Goal: Task Accomplishment & Management: Use online tool/utility

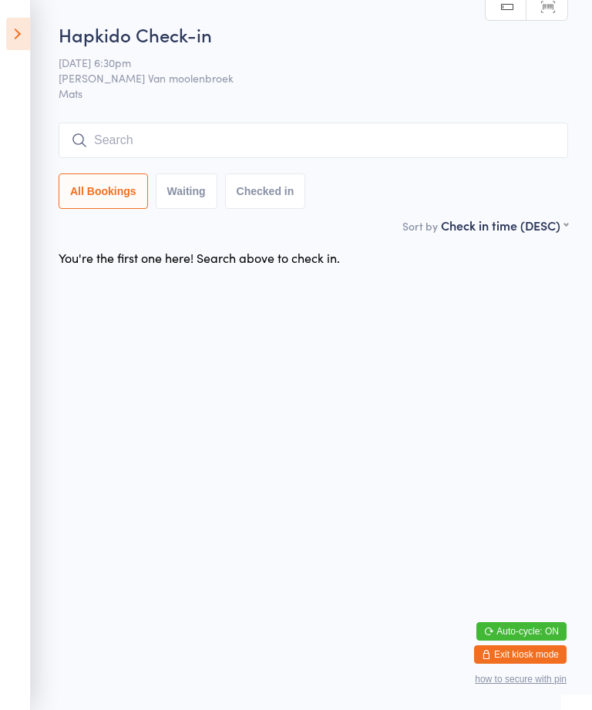
click at [122, 120] on div "Hapkido Check-in [DATE] 6:30pm [PERSON_NAME] Van moolenbroek Mats Manual search…" at bounding box center [314, 119] width 510 height 195
click at [163, 136] on input "search" at bounding box center [314, 140] width 510 height 35
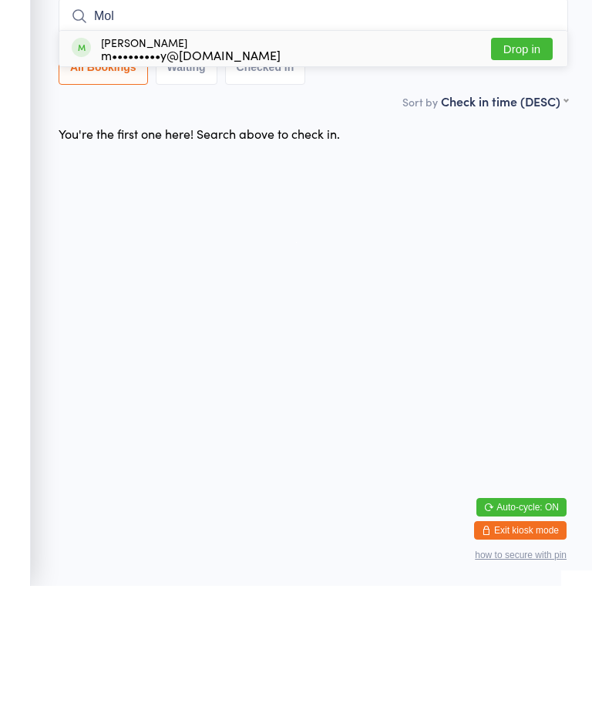
type input "Mol"
click at [518, 162] on button "Drop in" at bounding box center [522, 173] width 62 height 22
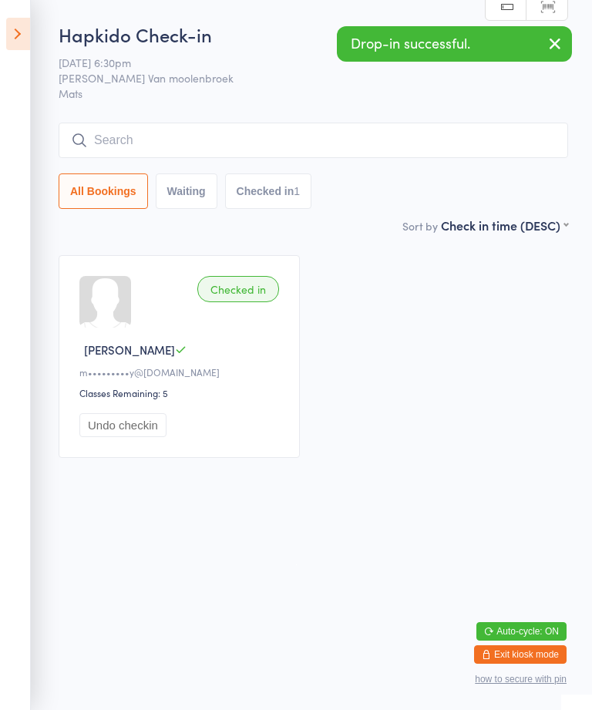
click at [181, 150] on input "search" at bounding box center [314, 140] width 510 height 35
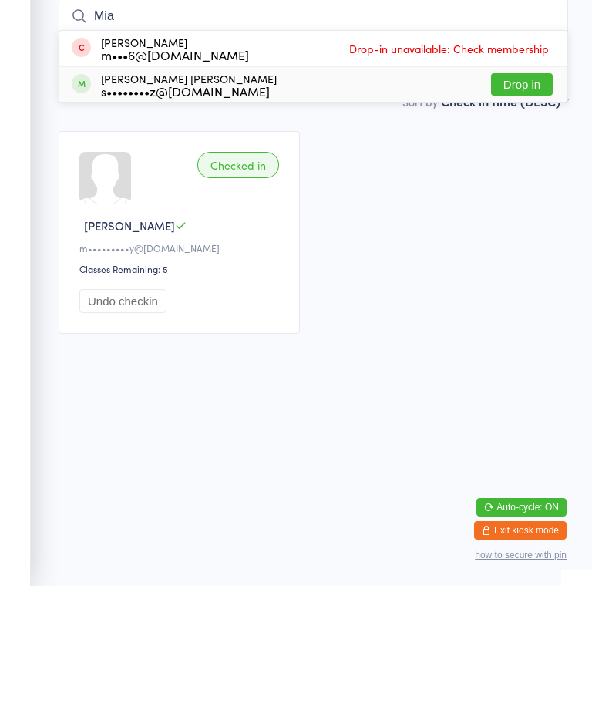
type input "Mia"
click at [118, 209] on div "s••••••••z@[DOMAIN_NAME]" at bounding box center [189, 215] width 176 height 12
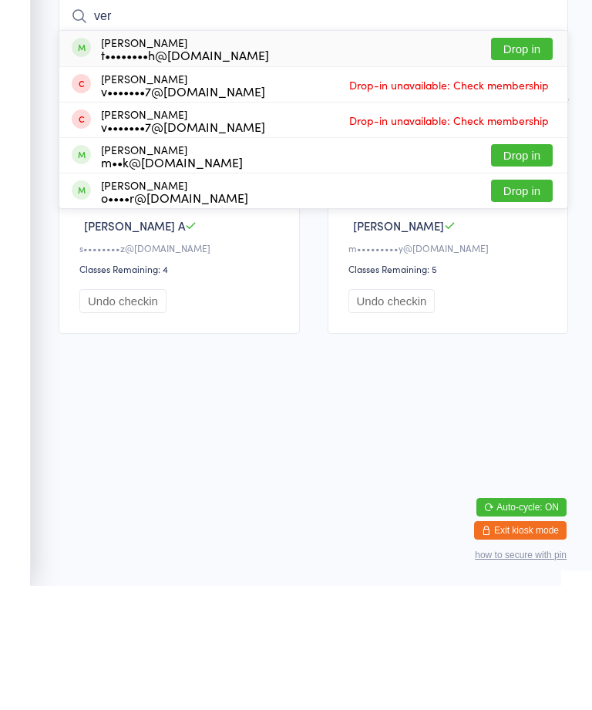
type input "ver"
click at [243, 155] on div "[PERSON_NAME] t••••••••h@[DOMAIN_NAME] Drop in" at bounding box center [313, 172] width 508 height 35
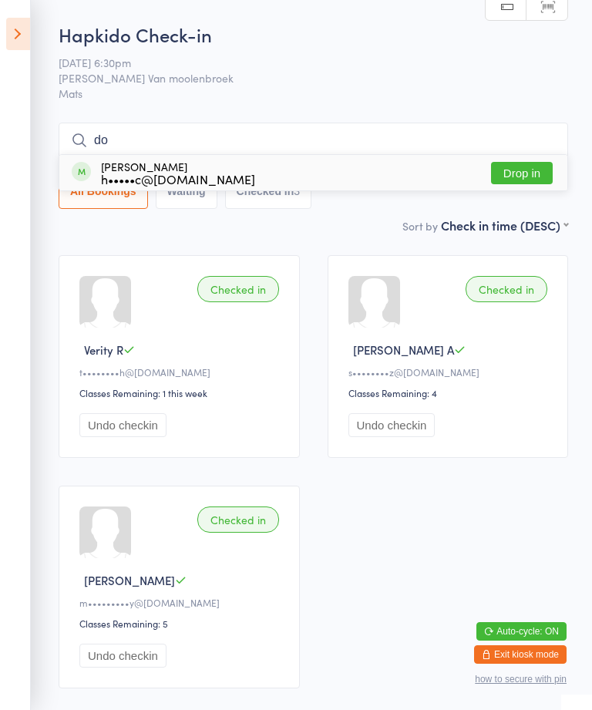
type input "d"
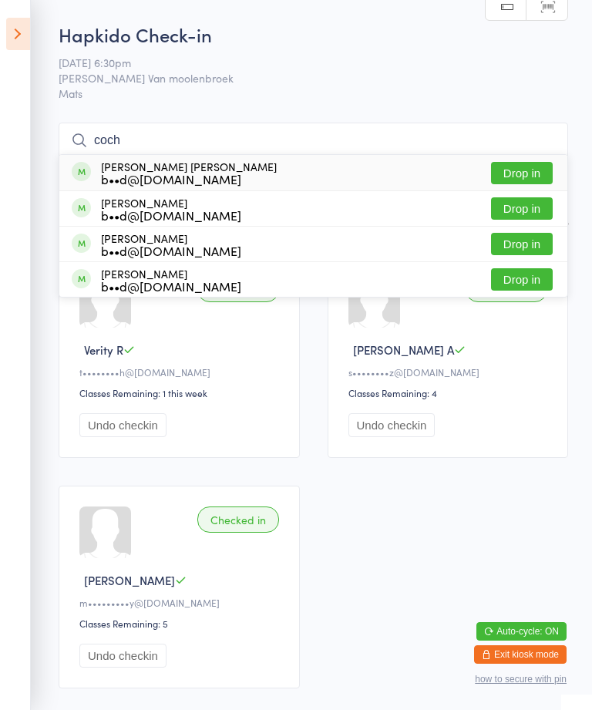
type input "coch"
click at [541, 235] on button "Drop in" at bounding box center [522, 244] width 62 height 22
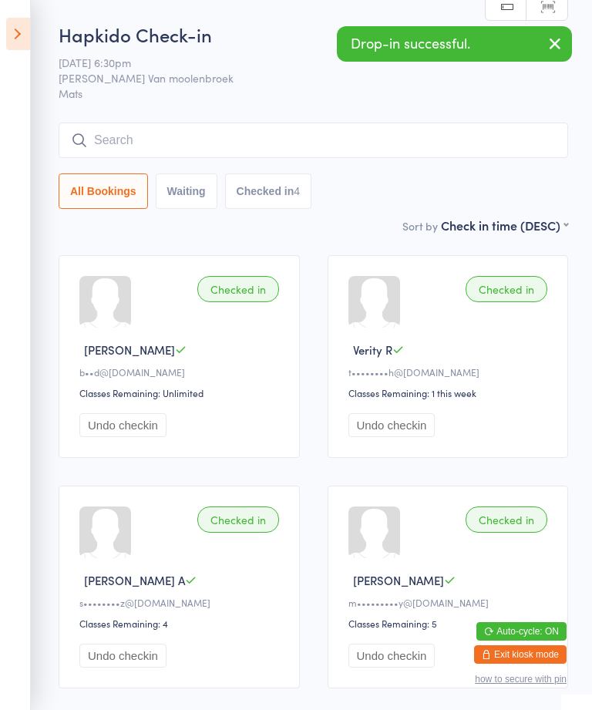
click at [471, 135] on input "search" at bounding box center [314, 140] width 510 height 35
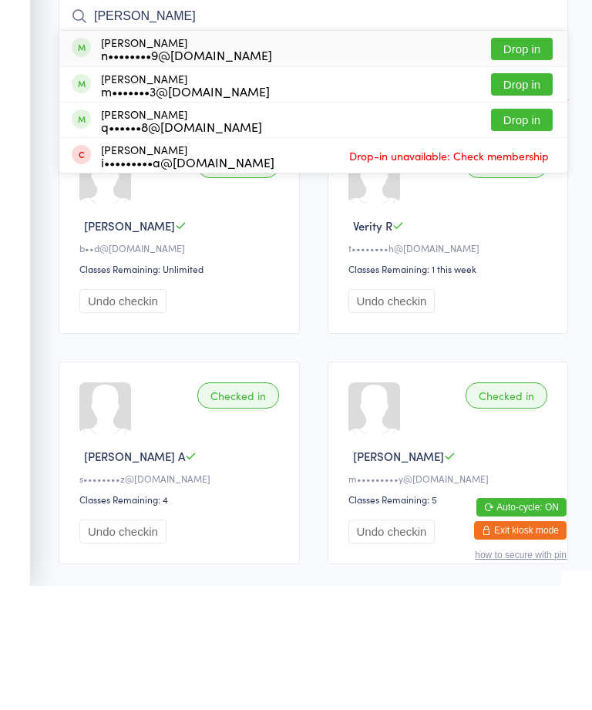
type input "[PERSON_NAME]"
click at [524, 162] on button "Drop in" at bounding box center [522, 173] width 62 height 22
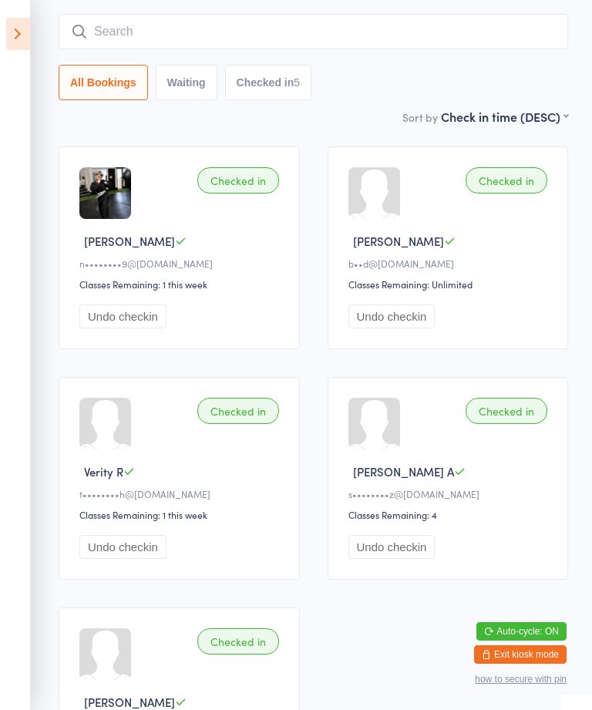
click at [405, 45] on input "search" at bounding box center [314, 31] width 510 height 35
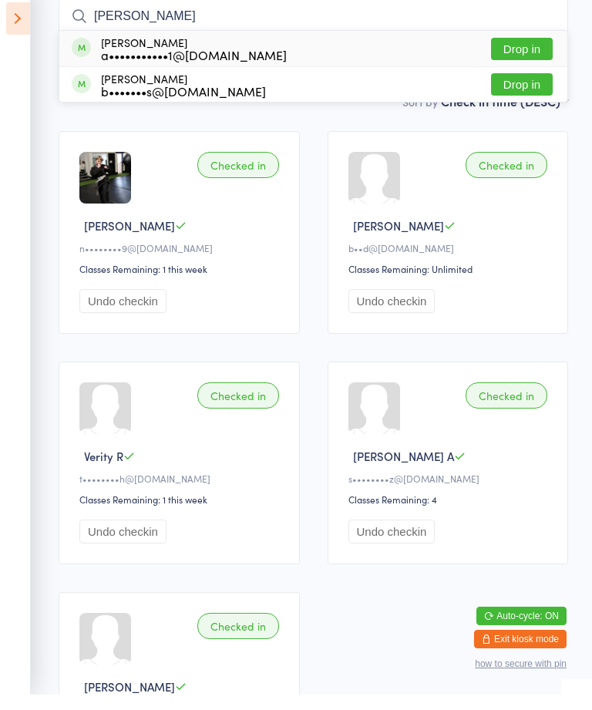
type input "[PERSON_NAME]"
click at [102, 52] on div "[PERSON_NAME] a•••••••••••1@[DOMAIN_NAME]" at bounding box center [194, 64] width 186 height 25
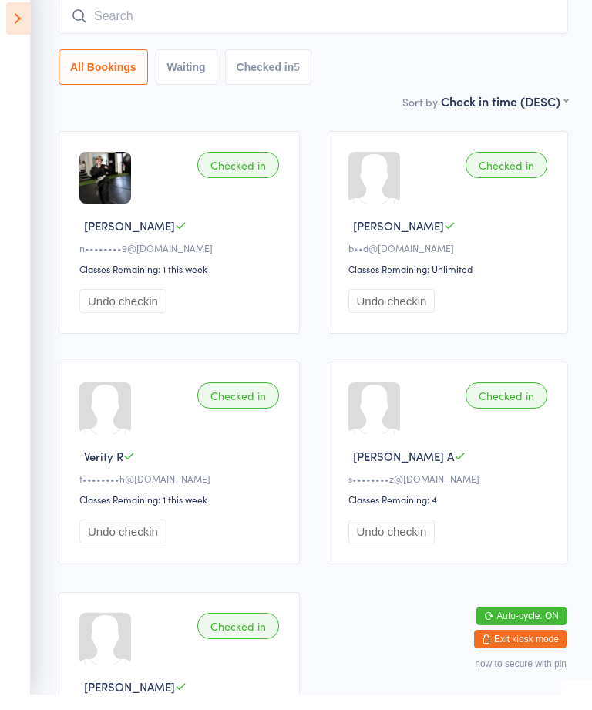
scroll to position [124, 0]
